Goal: Task Accomplishment & Management: Use online tool/utility

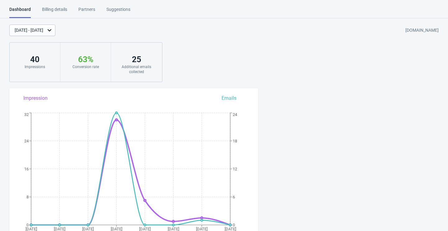
scroll to position [207, 0]
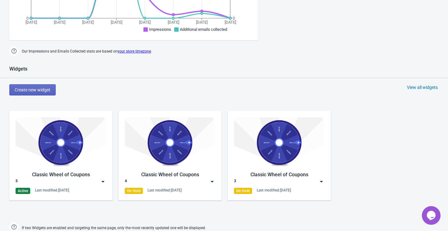
click at [76, 178] on div "Classic Wheel of Coupons" at bounding box center [61, 174] width 91 height 7
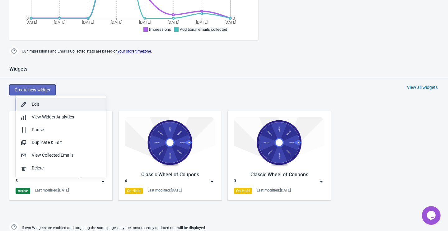
click at [70, 102] on div "Edit" at bounding box center [66, 104] width 69 height 7
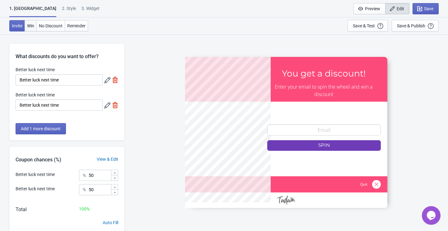
click at [32, 28] on span "Win" at bounding box center [30, 25] width 7 height 5
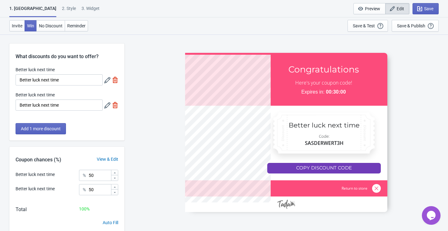
click at [62, 10] on div "2 . Style" at bounding box center [69, 10] width 14 height 11
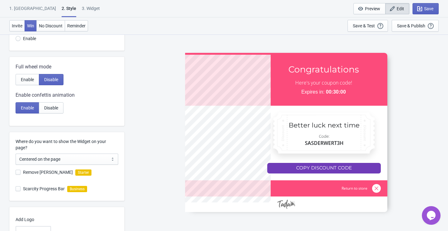
scroll to position [153, 0]
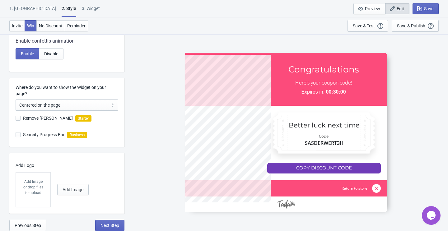
click at [82, 9] on div "3. Widget" at bounding box center [91, 10] width 18 height 11
select select "specificURL"
select select "once"
select select "1"
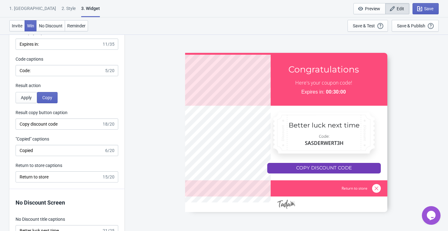
scroll to position [1511, 0]
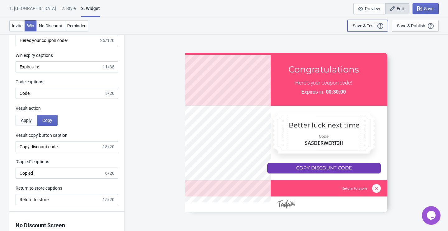
click at [366, 29] on div "Save & Test Open a Widget Preview of your site so that you can try it out. It w…" at bounding box center [368, 25] width 30 height 7
click at [330, 170] on div at bounding box center [286, 132] width 202 height 159
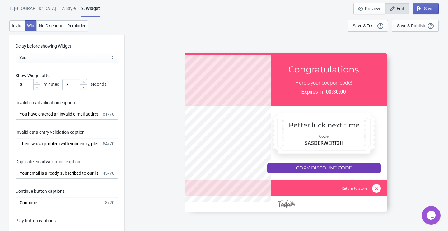
scroll to position [1063, 0]
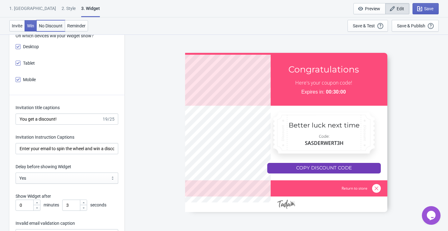
click at [52, 26] on span "No Discount" at bounding box center [51, 25] width 24 height 5
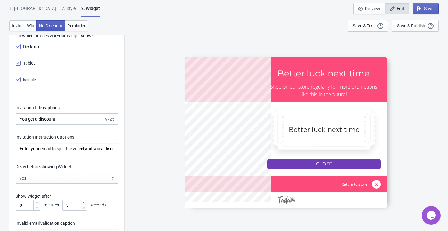
click at [40, 24] on span "No Discount" at bounding box center [51, 25] width 24 height 5
click at [33, 25] on span "Win" at bounding box center [30, 25] width 7 height 5
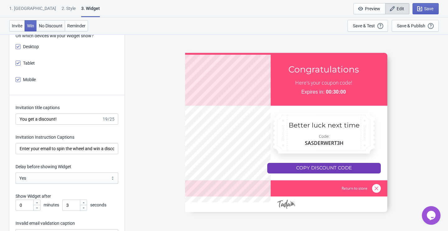
click at [44, 25] on span "No Discount" at bounding box center [51, 25] width 24 height 5
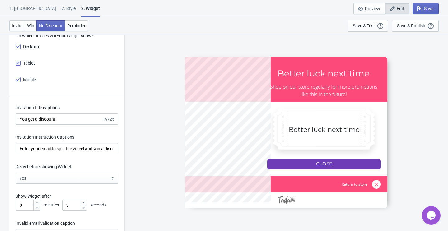
click at [301, 161] on div at bounding box center [286, 132] width 202 height 151
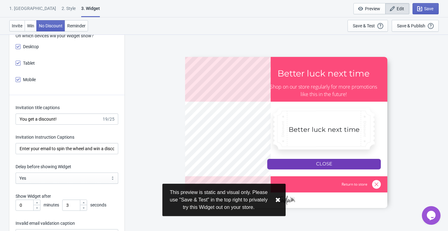
click at [328, 164] on div at bounding box center [286, 132] width 202 height 151
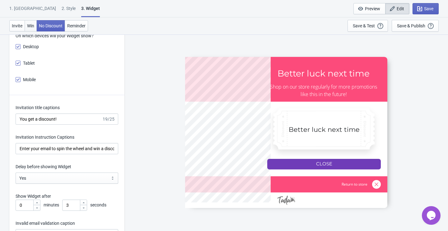
click at [31, 28] on span "Win" at bounding box center [30, 25] width 7 height 5
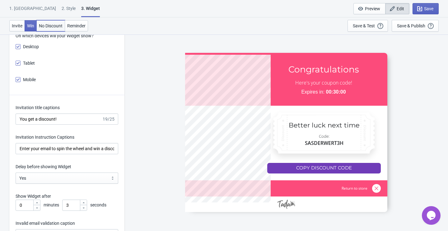
click at [48, 27] on span "No Discount" at bounding box center [51, 25] width 24 height 5
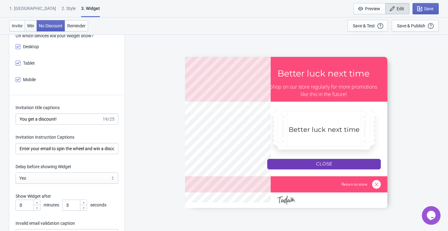
click at [34, 27] on span "Win" at bounding box center [30, 25] width 7 height 5
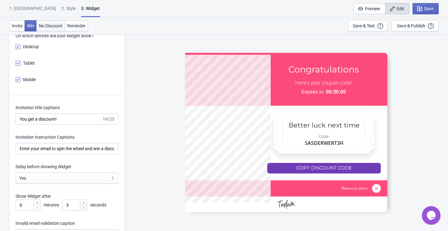
click at [47, 27] on span "No Discount" at bounding box center [51, 25] width 24 height 5
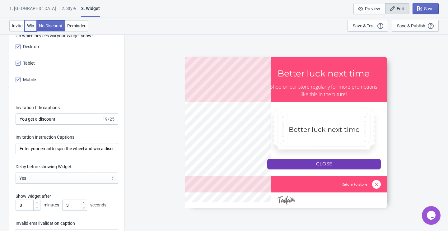
click at [36, 26] on button "Win" at bounding box center [31, 25] width 12 height 11
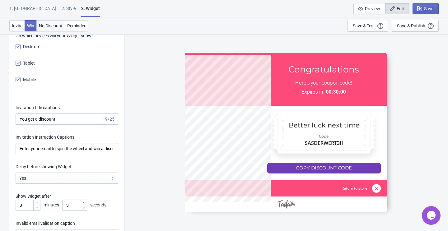
click at [60, 28] on button "No Discount" at bounding box center [50, 25] width 29 height 11
type input "no_code"
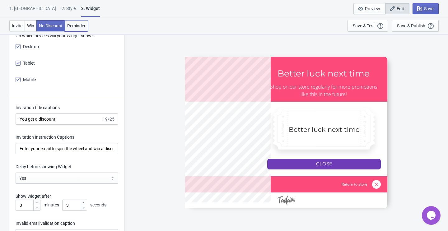
click at [77, 26] on span "Reminder" at bounding box center [76, 25] width 18 height 5
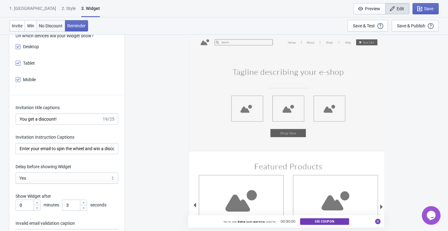
click at [58, 25] on span "No Discount" at bounding box center [51, 25] width 24 height 5
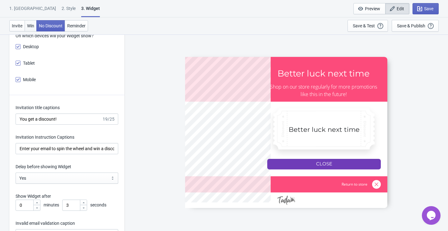
click at [32, 26] on span "Win" at bounding box center [30, 25] width 7 height 5
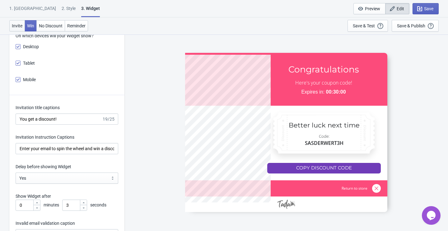
click at [14, 26] on span "Invite" at bounding box center [17, 25] width 11 height 5
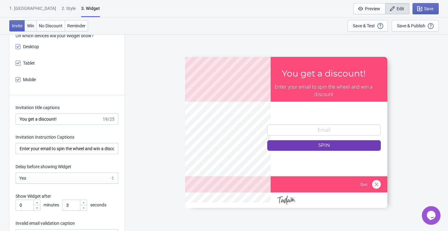
click at [26, 26] on button "Win" at bounding box center [31, 25] width 12 height 11
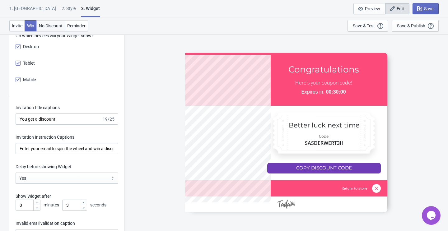
click at [49, 27] on span "No Discount" at bounding box center [51, 25] width 24 height 5
type input "no_code"
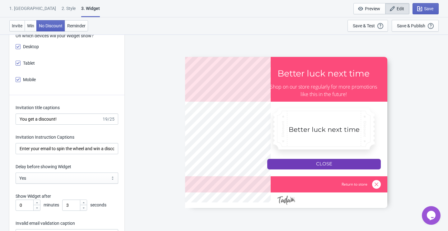
click at [327, 166] on div at bounding box center [286, 132] width 202 height 151
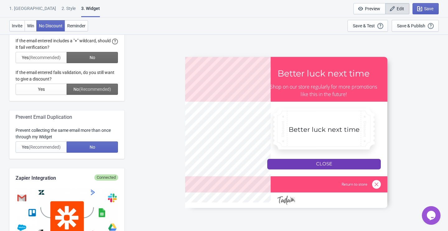
scroll to position [0, 0]
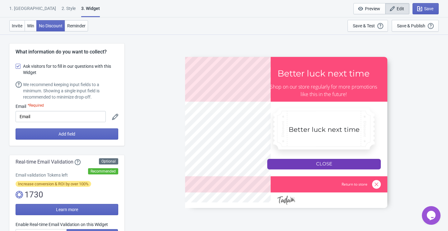
click at [18, 9] on div "1. [GEOGRAPHIC_DATA]" at bounding box center [32, 10] width 47 height 11
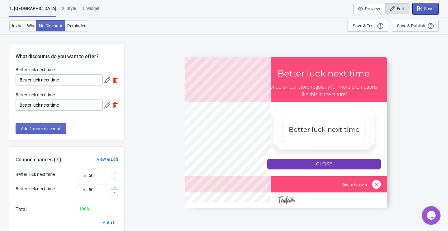
click at [429, 6] on span "Save" at bounding box center [428, 8] width 9 height 5
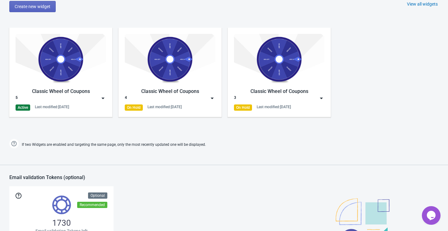
scroll to position [255, 0]
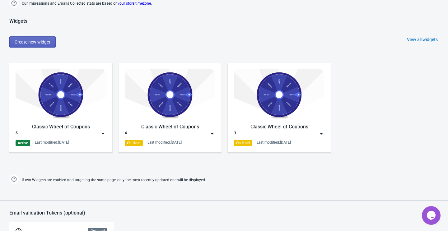
click at [100, 137] on div "5" at bounding box center [61, 134] width 91 height 6
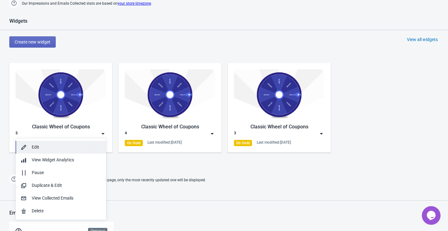
click at [61, 149] on div "Edit" at bounding box center [66, 147] width 69 height 7
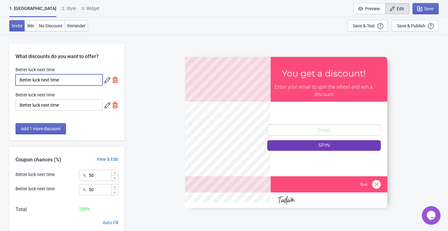
click at [68, 80] on input "Better luck next time" at bounding box center [59, 79] width 87 height 11
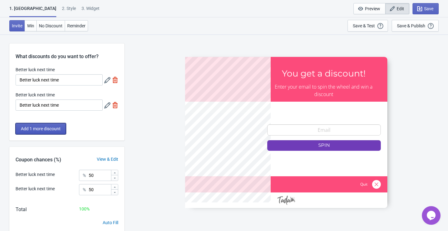
click at [51, 127] on span "Add 1 more discount" at bounding box center [41, 128] width 40 height 5
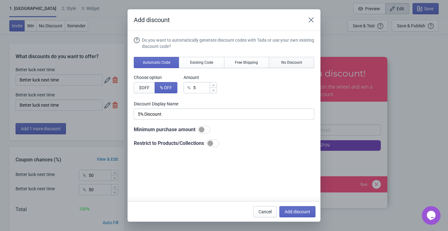
click at [306, 59] on button "No Discount" at bounding box center [291, 62] width 45 height 11
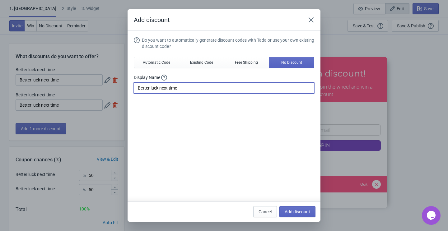
click at [256, 86] on input "Better luck next time" at bounding box center [224, 88] width 181 height 11
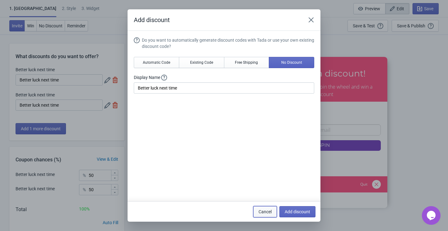
click at [263, 210] on span "Cancel" at bounding box center [265, 212] width 13 height 5
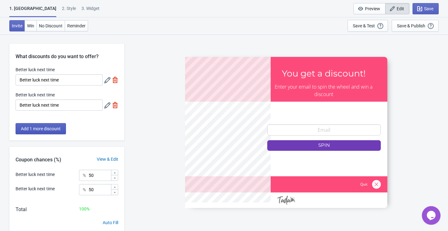
click at [52, 131] on span "Add 1 more discount" at bounding box center [41, 128] width 40 height 5
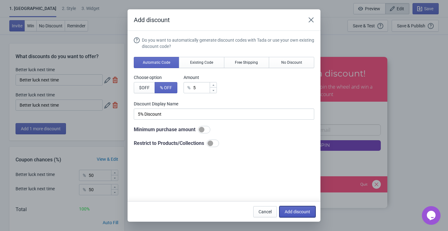
click at [292, 212] on span "Add discount" at bounding box center [298, 212] width 26 height 5
type input "33"
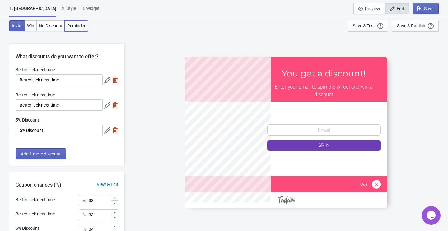
click at [77, 24] on span "Reminder" at bounding box center [76, 25] width 18 height 5
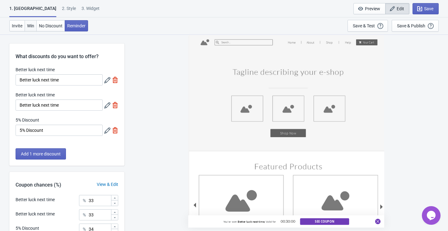
click at [33, 28] on span "Win" at bounding box center [30, 25] width 7 height 5
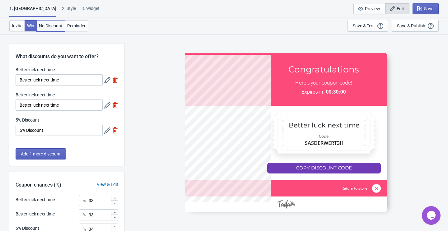
click at [43, 29] on button "No Discount" at bounding box center [50, 25] width 29 height 11
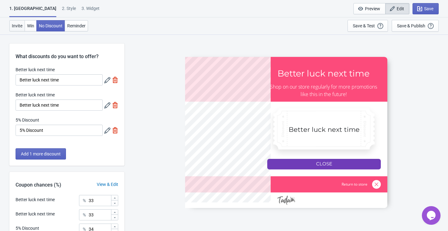
click at [23, 26] on button "Invite" at bounding box center [17, 25] width 16 height 11
type input "SASDERWERT3H"
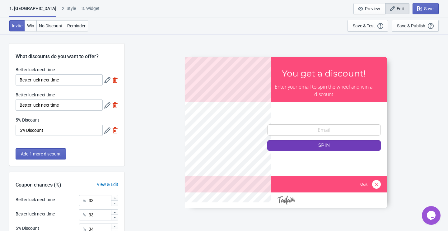
click at [82, 8] on div "3. Widget" at bounding box center [91, 10] width 18 height 11
select select "specificURL"
select select "once"
select select "1"
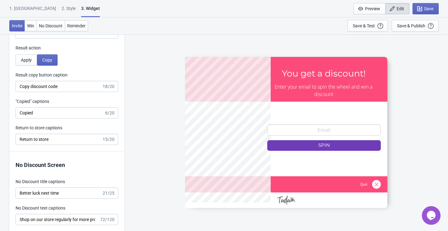
scroll to position [1571, 0]
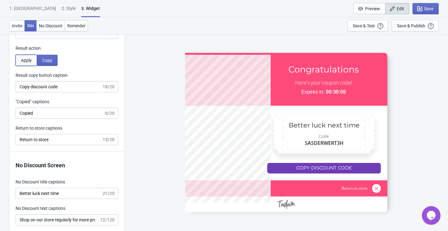
click at [27, 63] on span "Apply" at bounding box center [26, 60] width 11 height 5
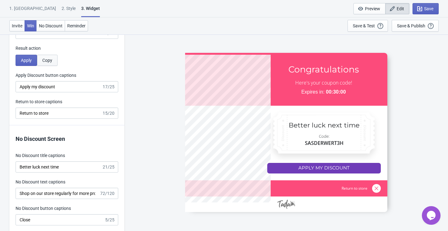
click at [50, 66] on button "Copy" at bounding box center [47, 60] width 21 height 11
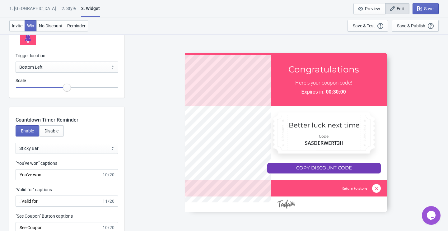
scroll to position [761, 0]
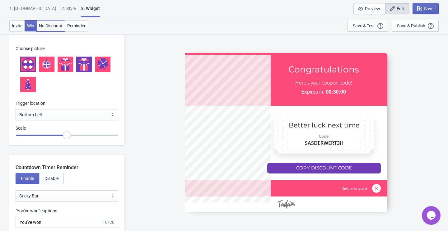
click at [54, 28] on span "No Discount" at bounding box center [51, 25] width 24 height 5
type input "no_code"
